Goal: Task Accomplishment & Management: Manage account settings

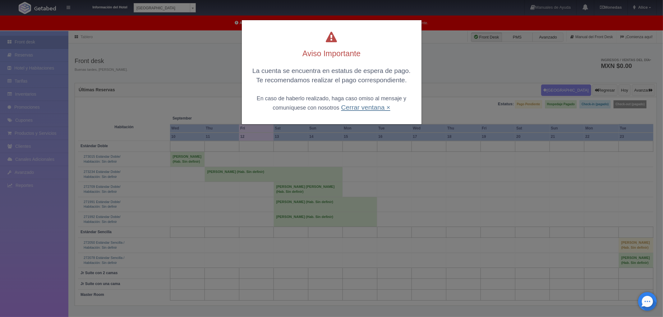
click at [367, 106] on link "Cerrar ventana ×" at bounding box center [365, 107] width 49 height 7
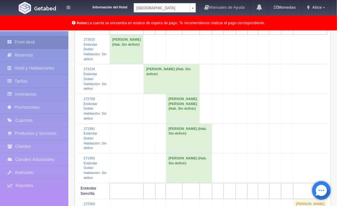
scroll to position [135, 0]
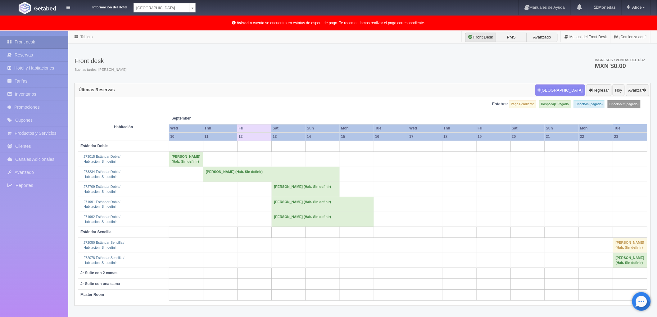
click at [193, 31] on body "Información del Hotel [GEOGRAPHIC_DATA] Campeche [GEOGRAPHIC_DATA] Campeche [GE…" at bounding box center [328, 190] width 657 height 318
select select "375"
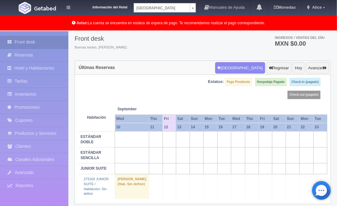
scroll to position [34, 0]
